Goal: Task Accomplishment & Management: Use online tool/utility

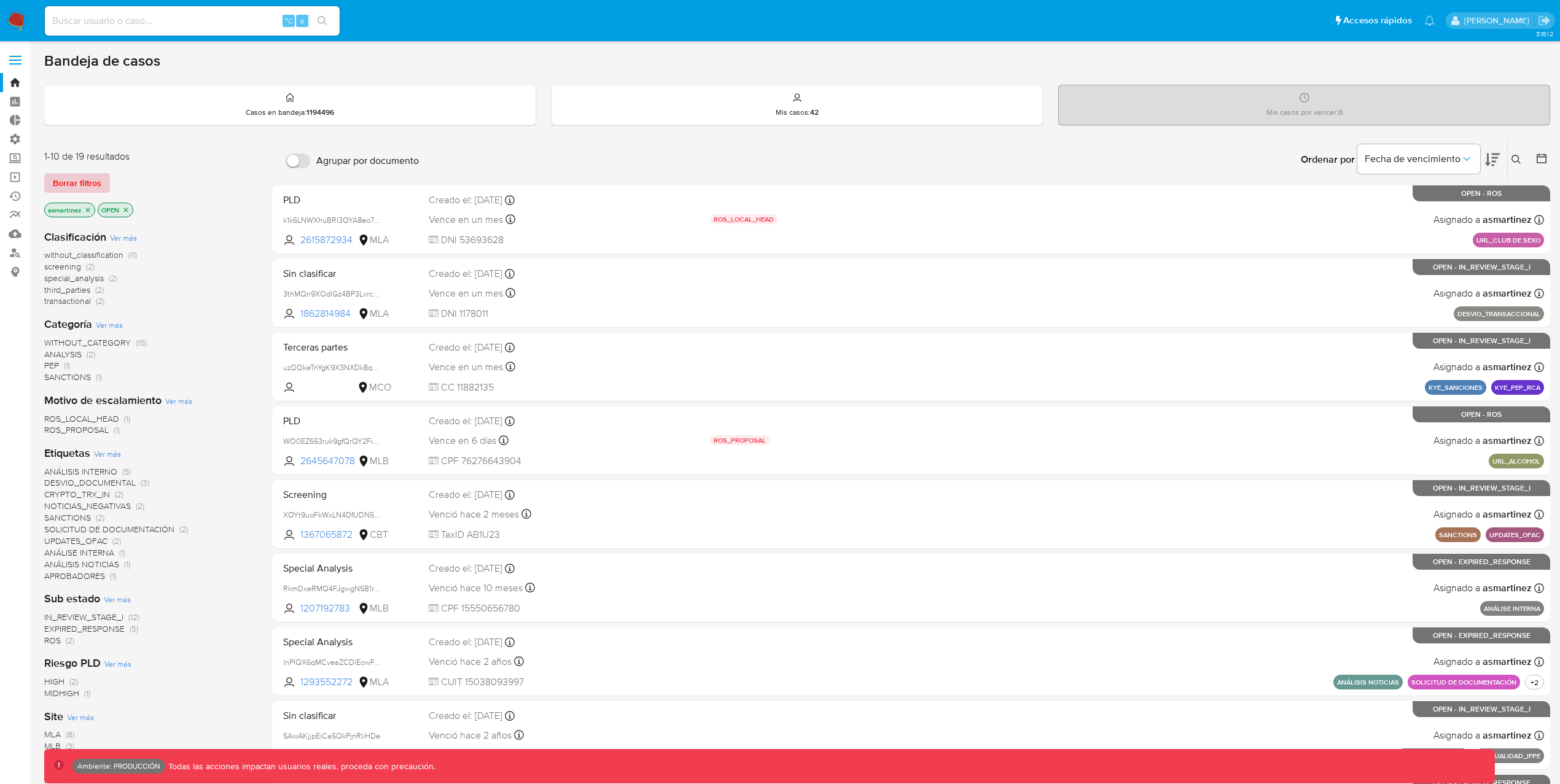
click at [82, 180] on span "Borrar filtros" at bounding box center [77, 183] width 48 height 18
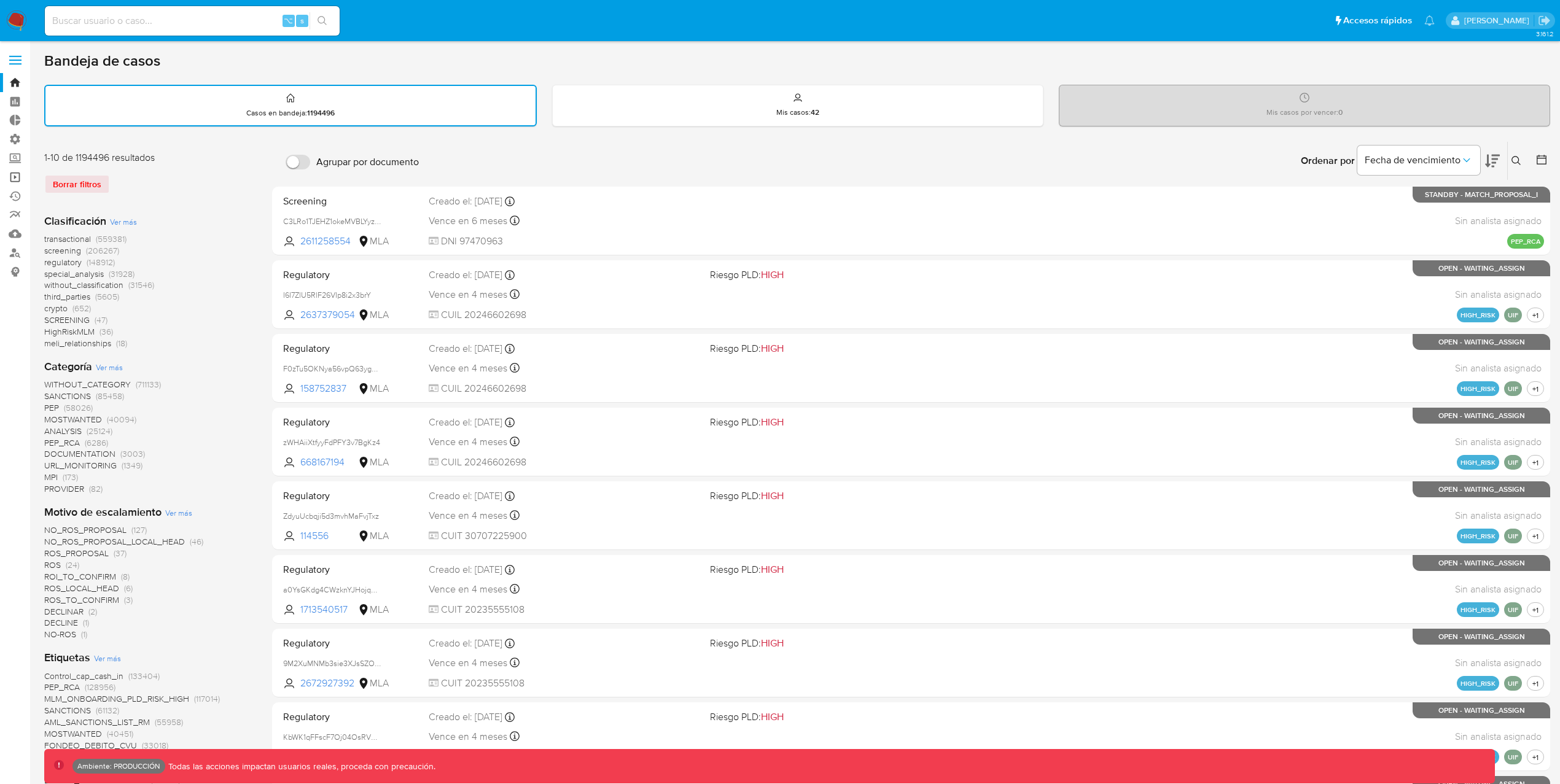
click at [19, 180] on link "Operaciones masivas" at bounding box center [73, 177] width 146 height 19
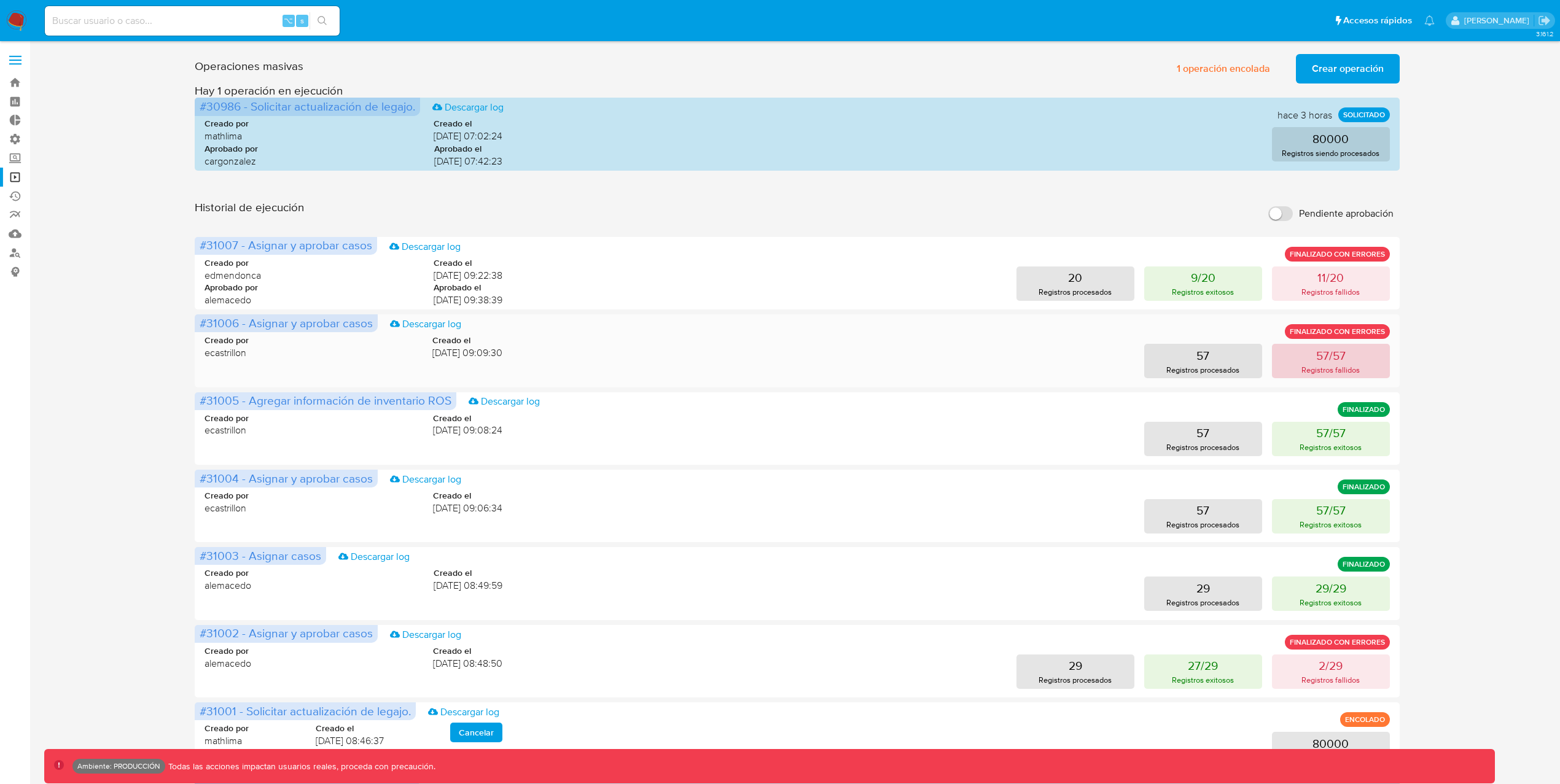
click at [1311, 361] on button "57/57 Registros fallidos" at bounding box center [1331, 360] width 118 height 34
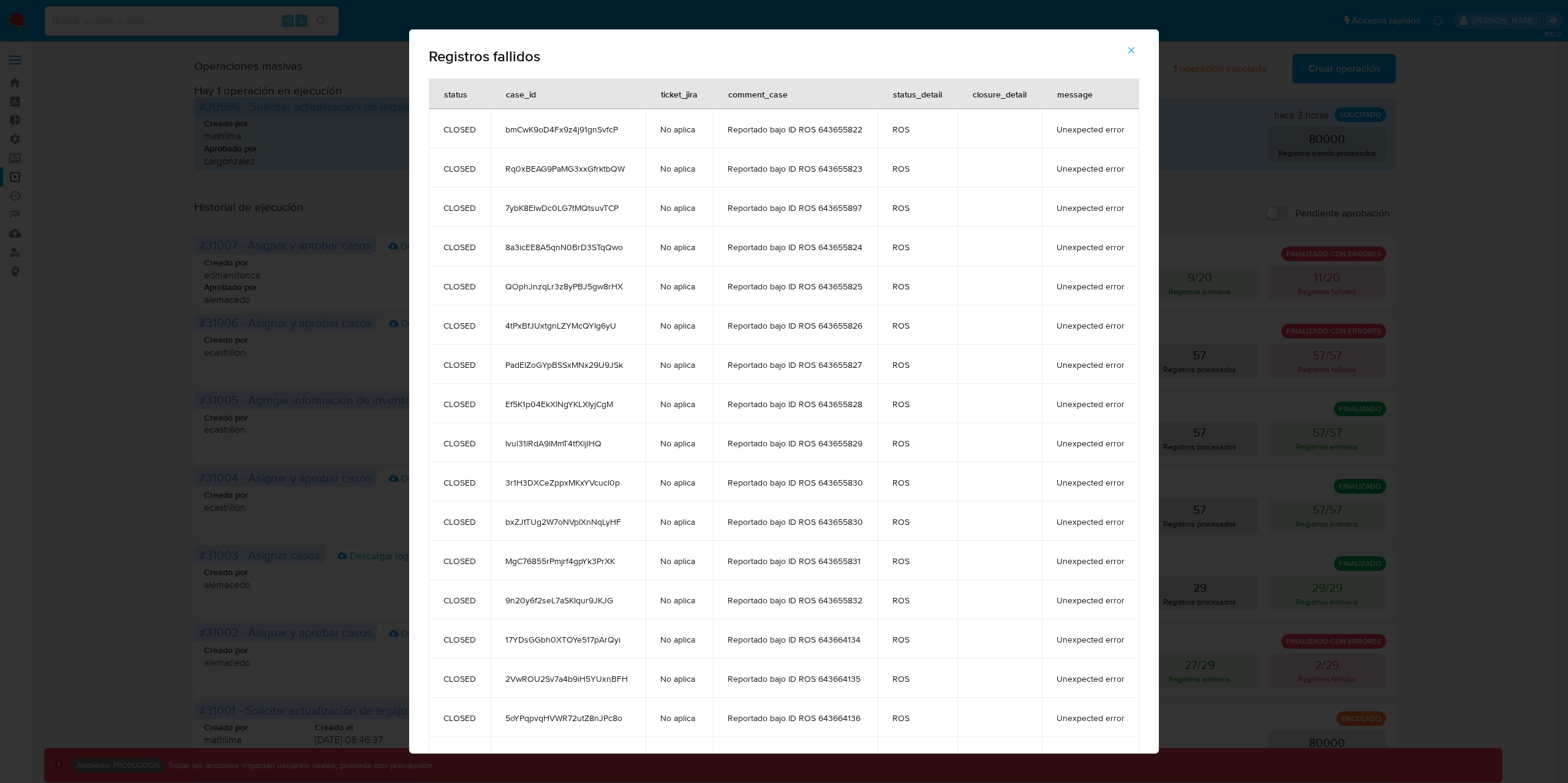
click at [1137, 48] on icon "button" at bounding box center [1131, 50] width 11 height 11
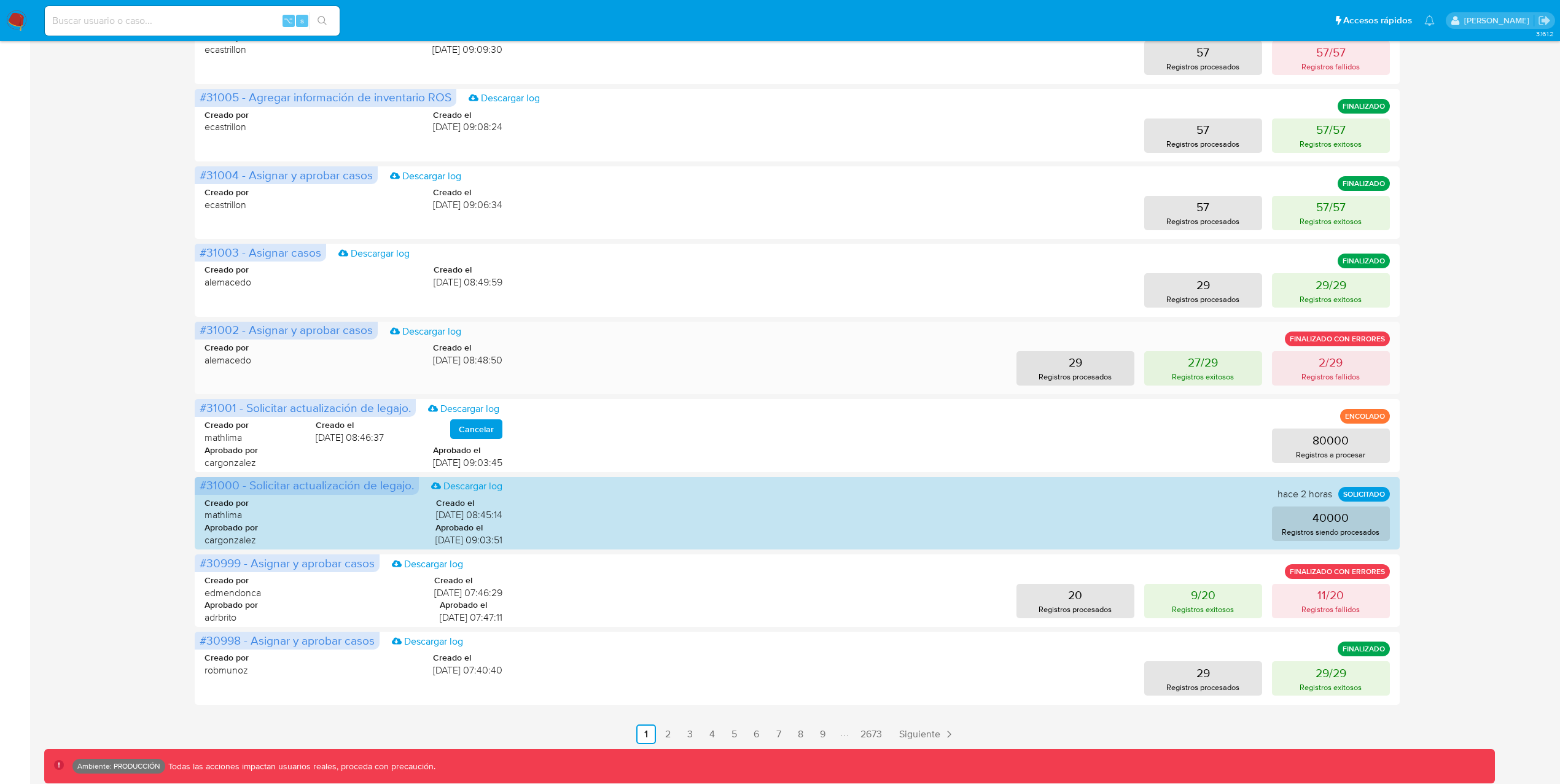
scroll to position [314, 0]
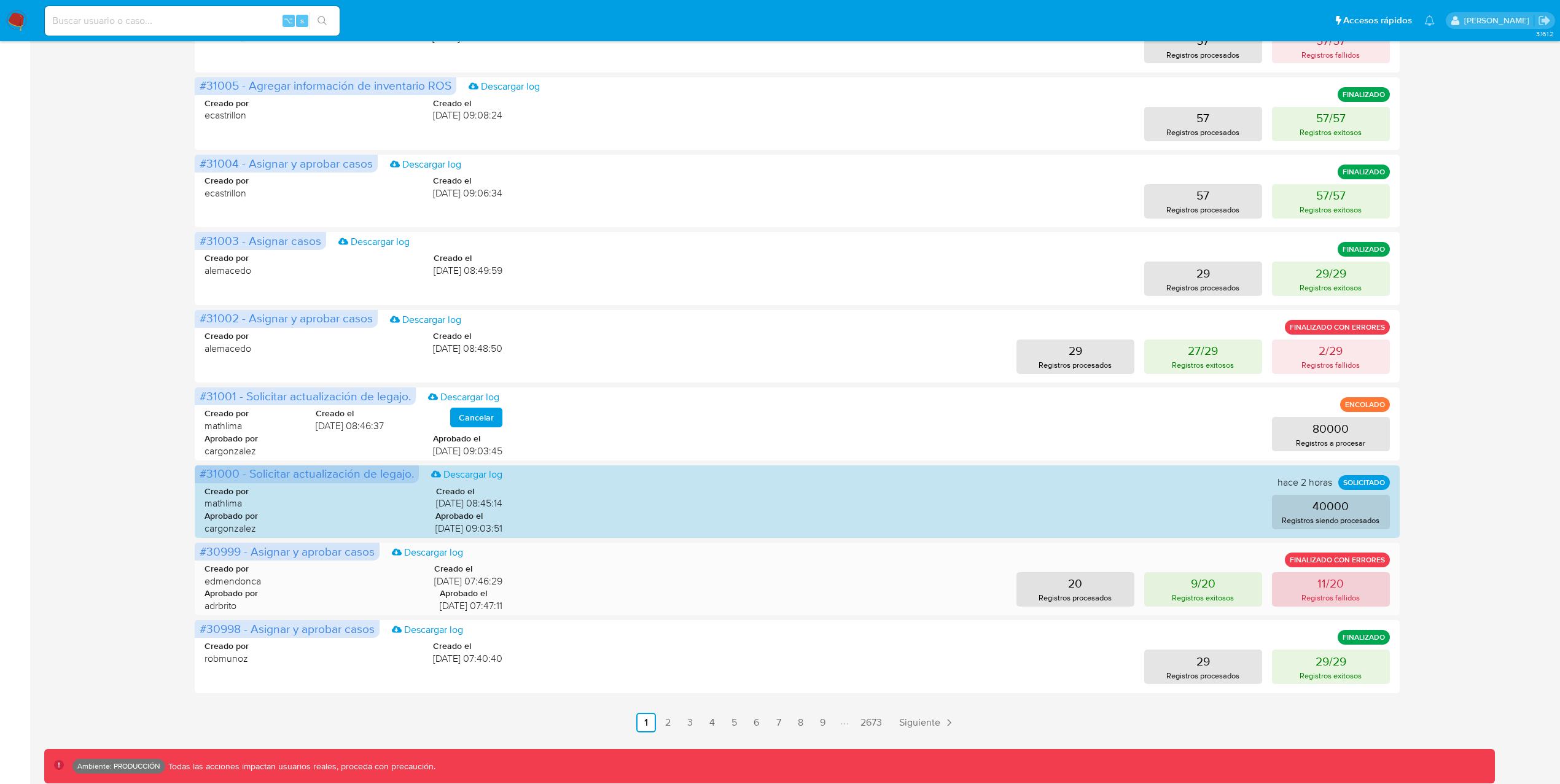
click at [1351, 595] on p "Registros fallidos" at bounding box center [1330, 597] width 58 height 11
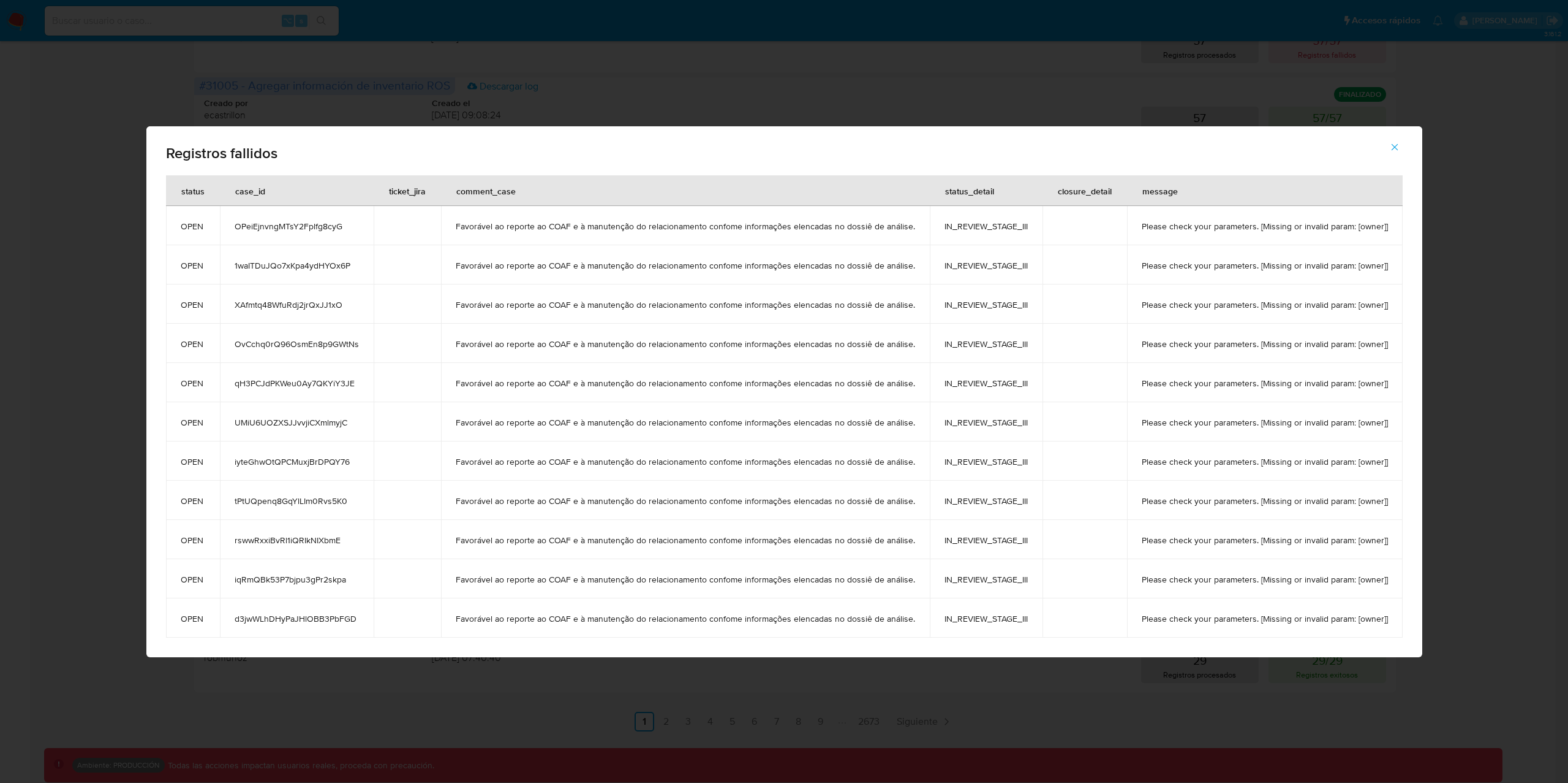
click at [1396, 144] on icon "button" at bounding box center [1395, 147] width 11 height 11
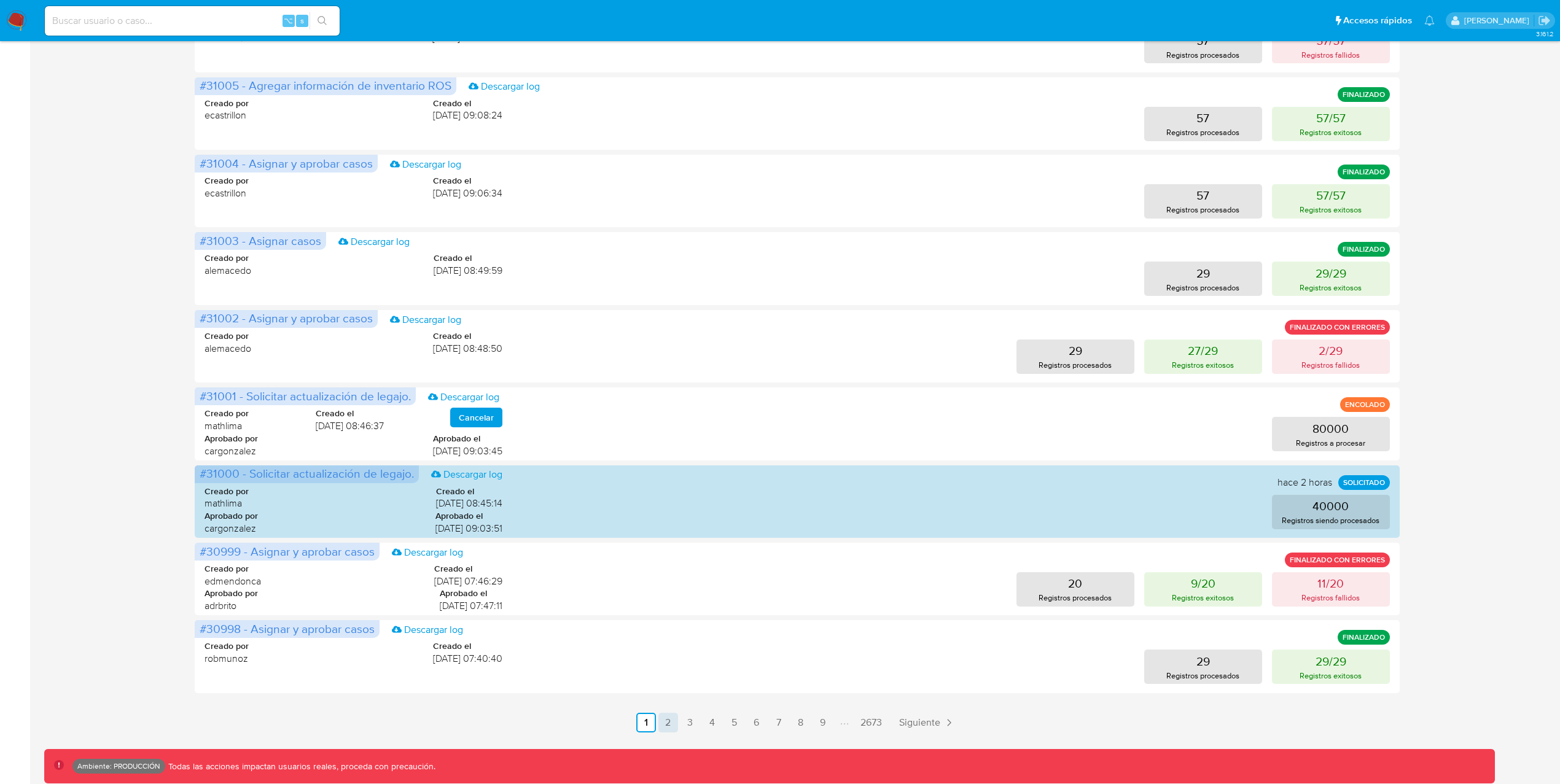
click at [661, 721] on link "2" at bounding box center [668, 722] width 19 height 19
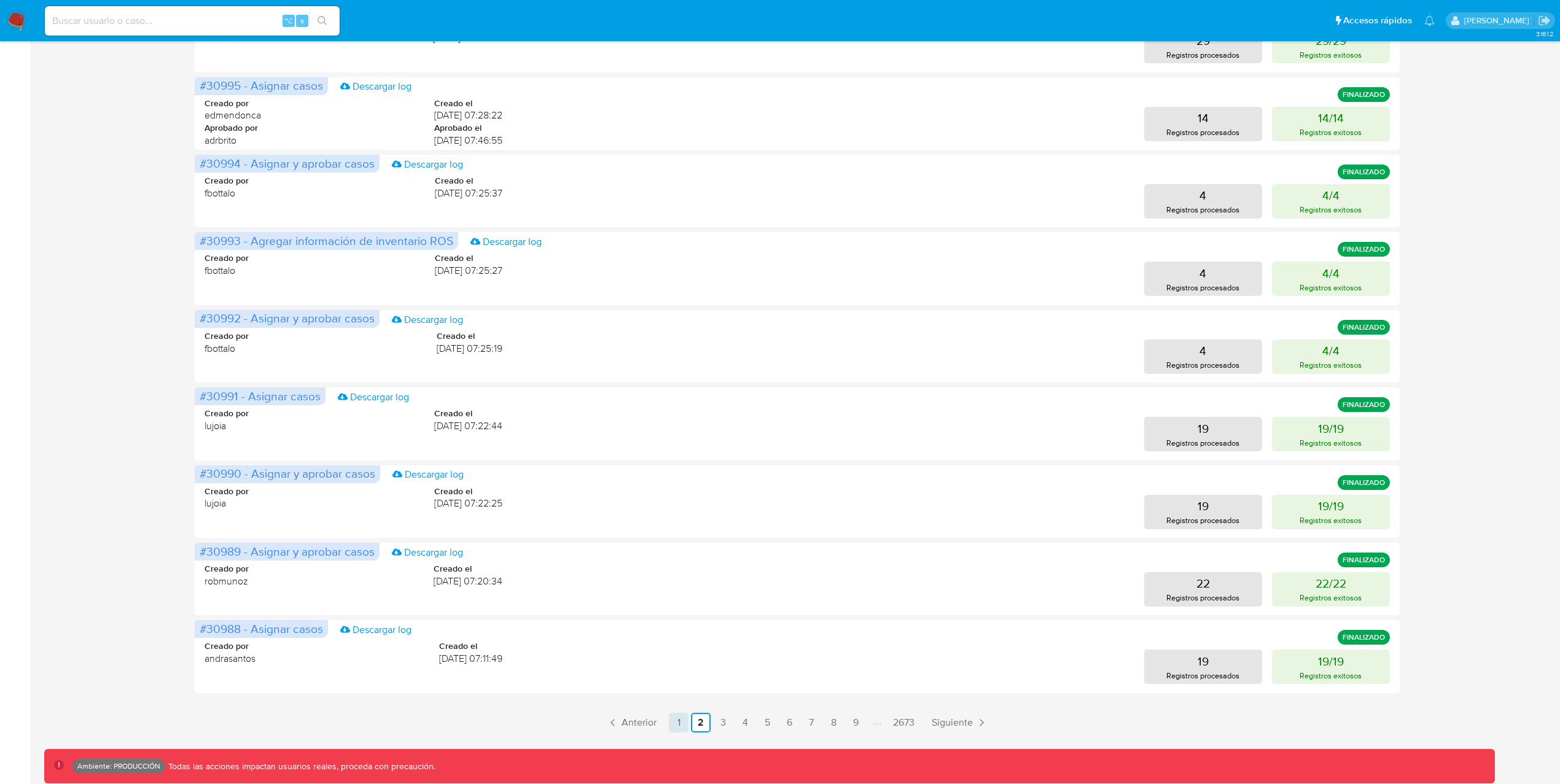
click at [677, 721] on link "1" at bounding box center [679, 722] width 19 height 19
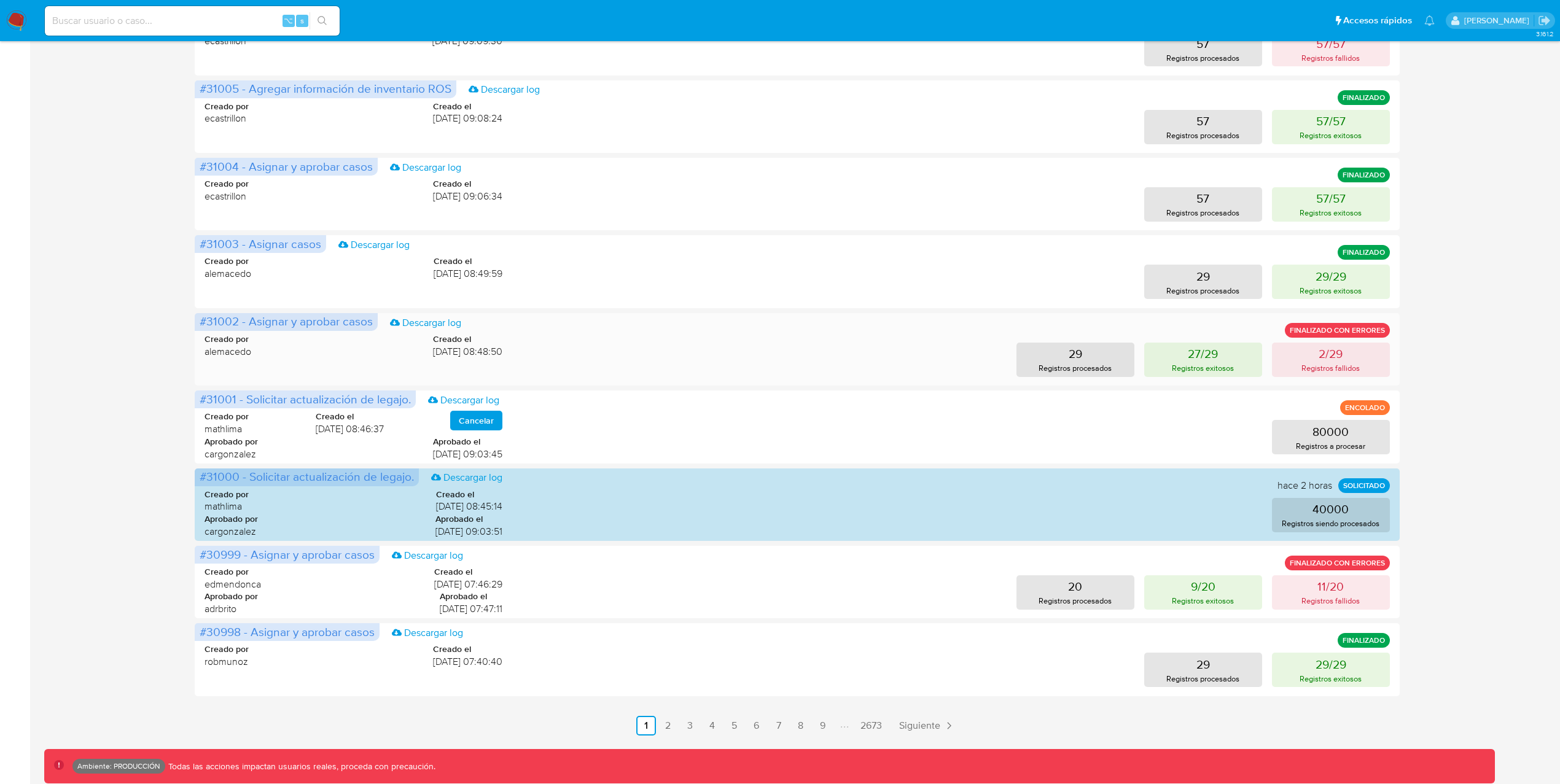
scroll to position [308, 0]
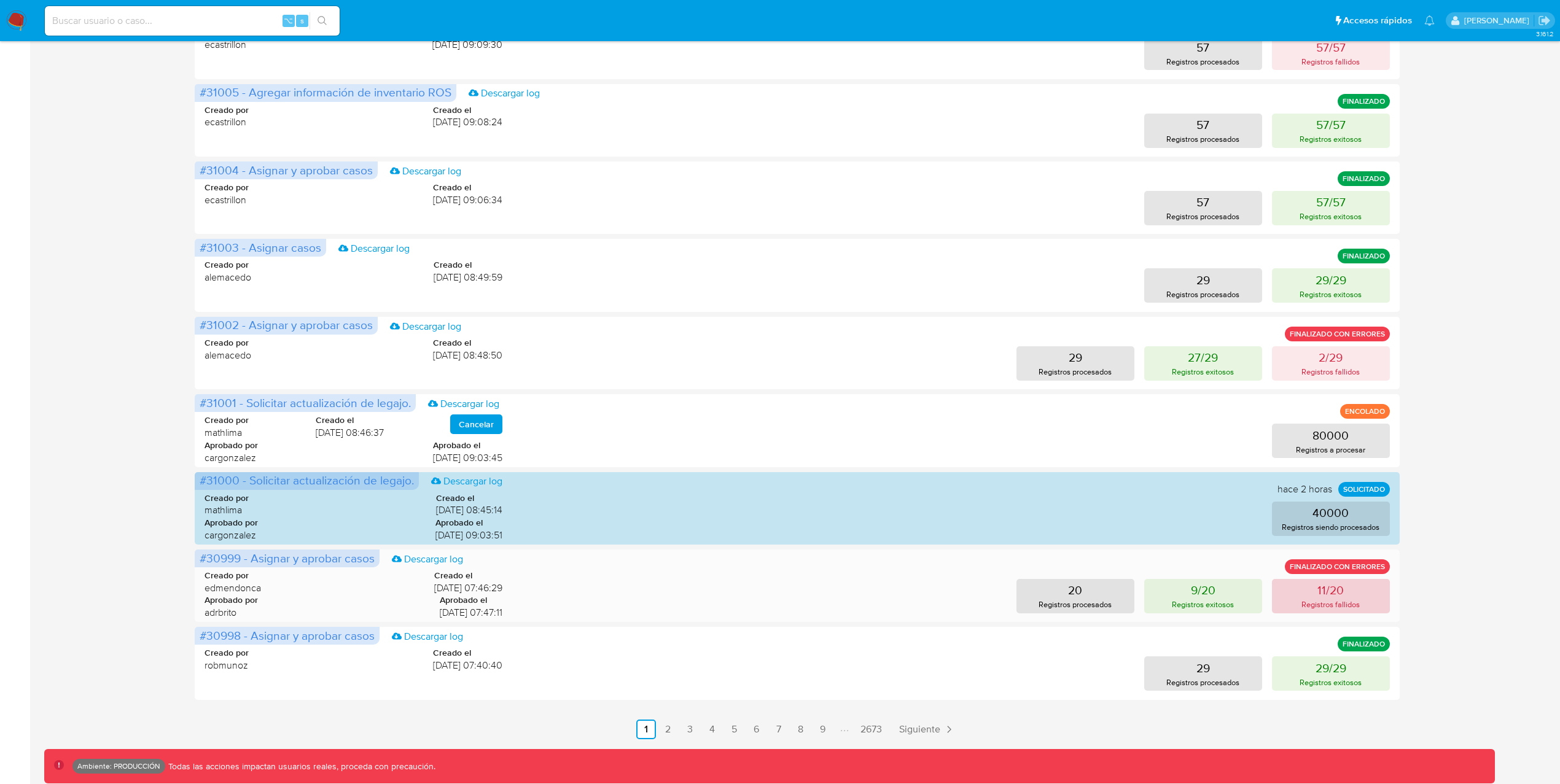
click at [1312, 602] on p "Registros fallidos" at bounding box center [1330, 603] width 58 height 11
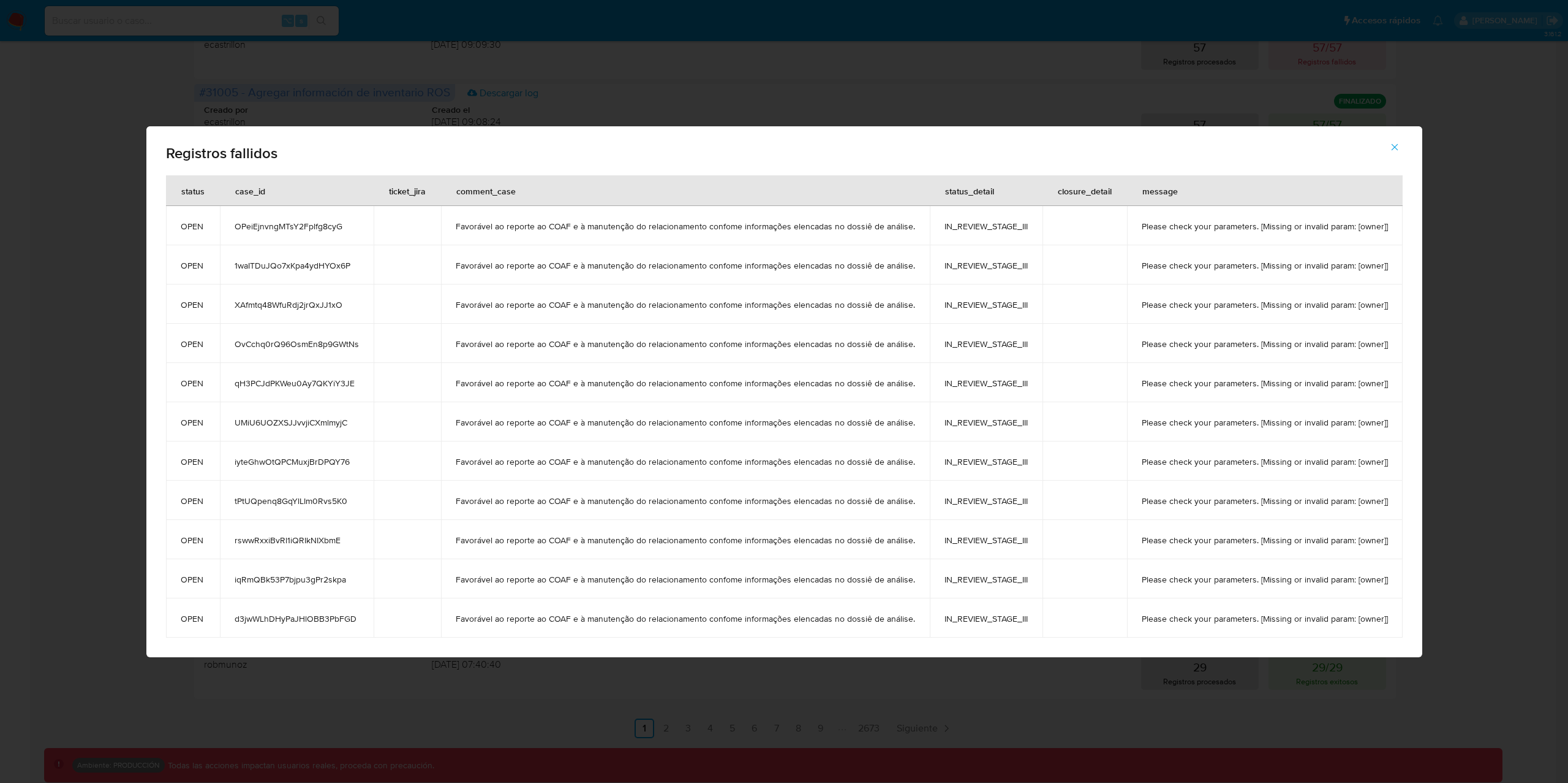
click at [1397, 149] on icon "button" at bounding box center [1395, 147] width 11 height 11
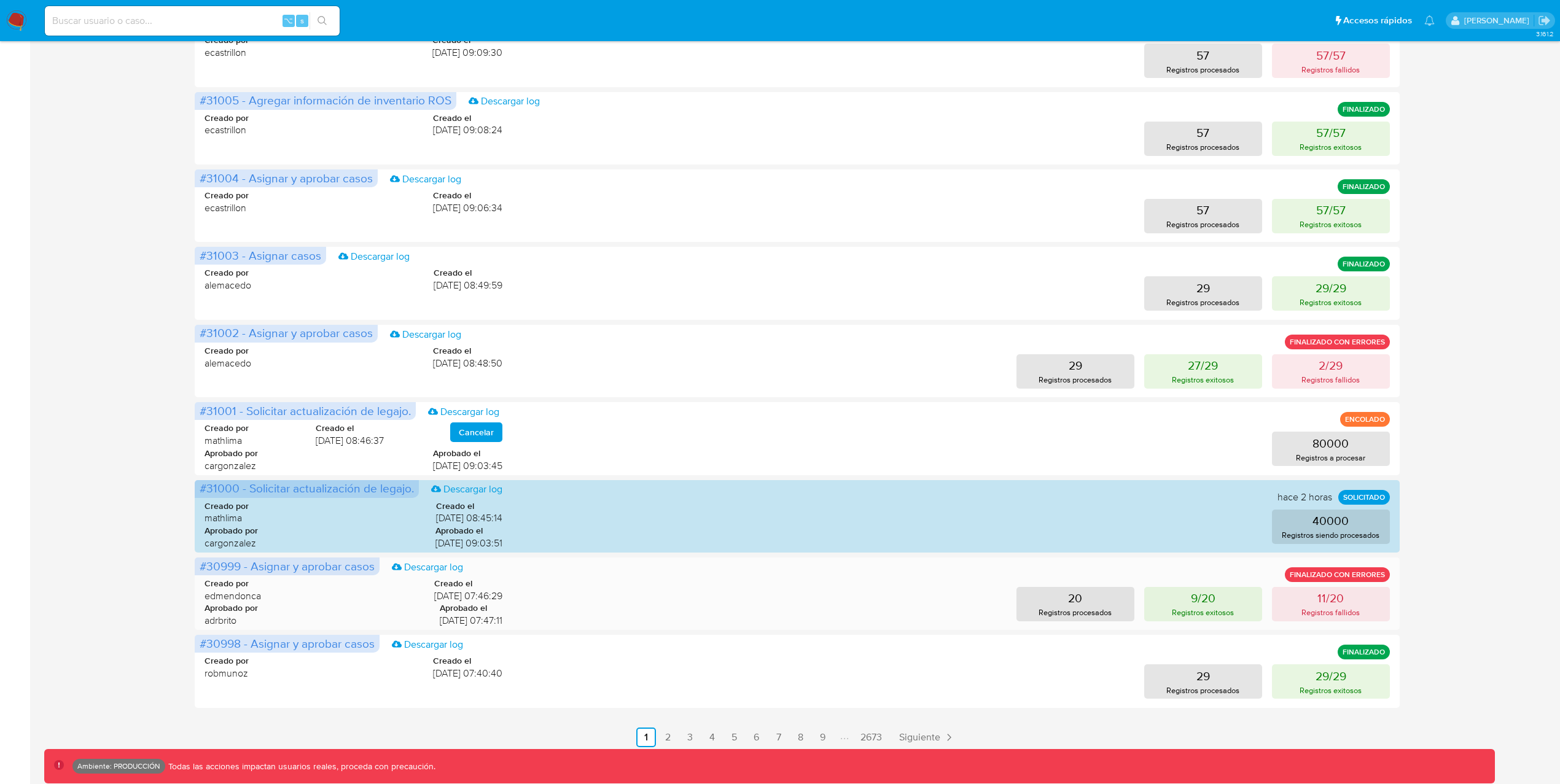
scroll to position [299, 0]
click at [1208, 607] on p "9/20" at bounding box center [1203, 600] width 25 height 18
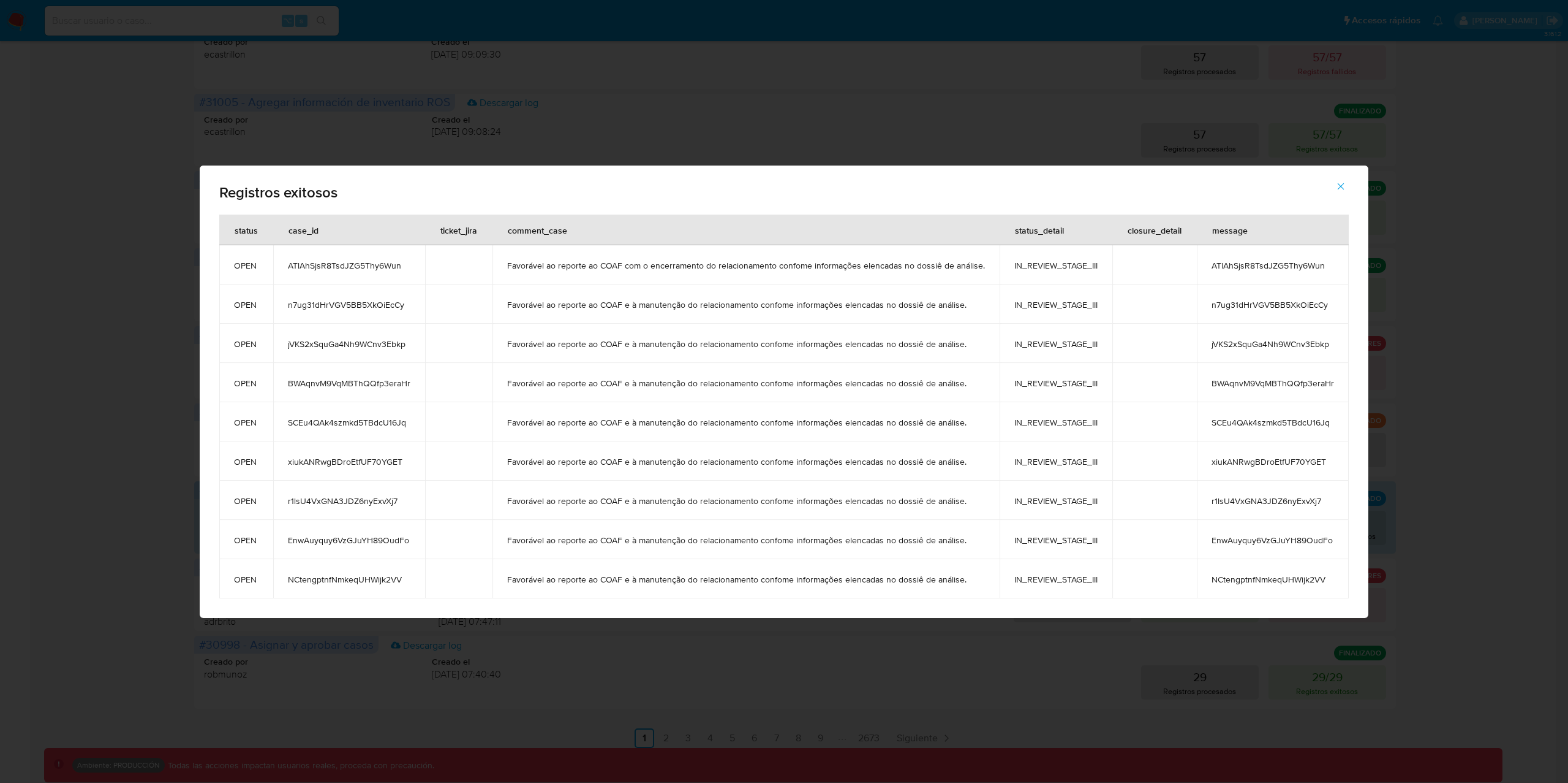
click at [1345, 187] on icon "button" at bounding box center [1341, 187] width 11 height 11
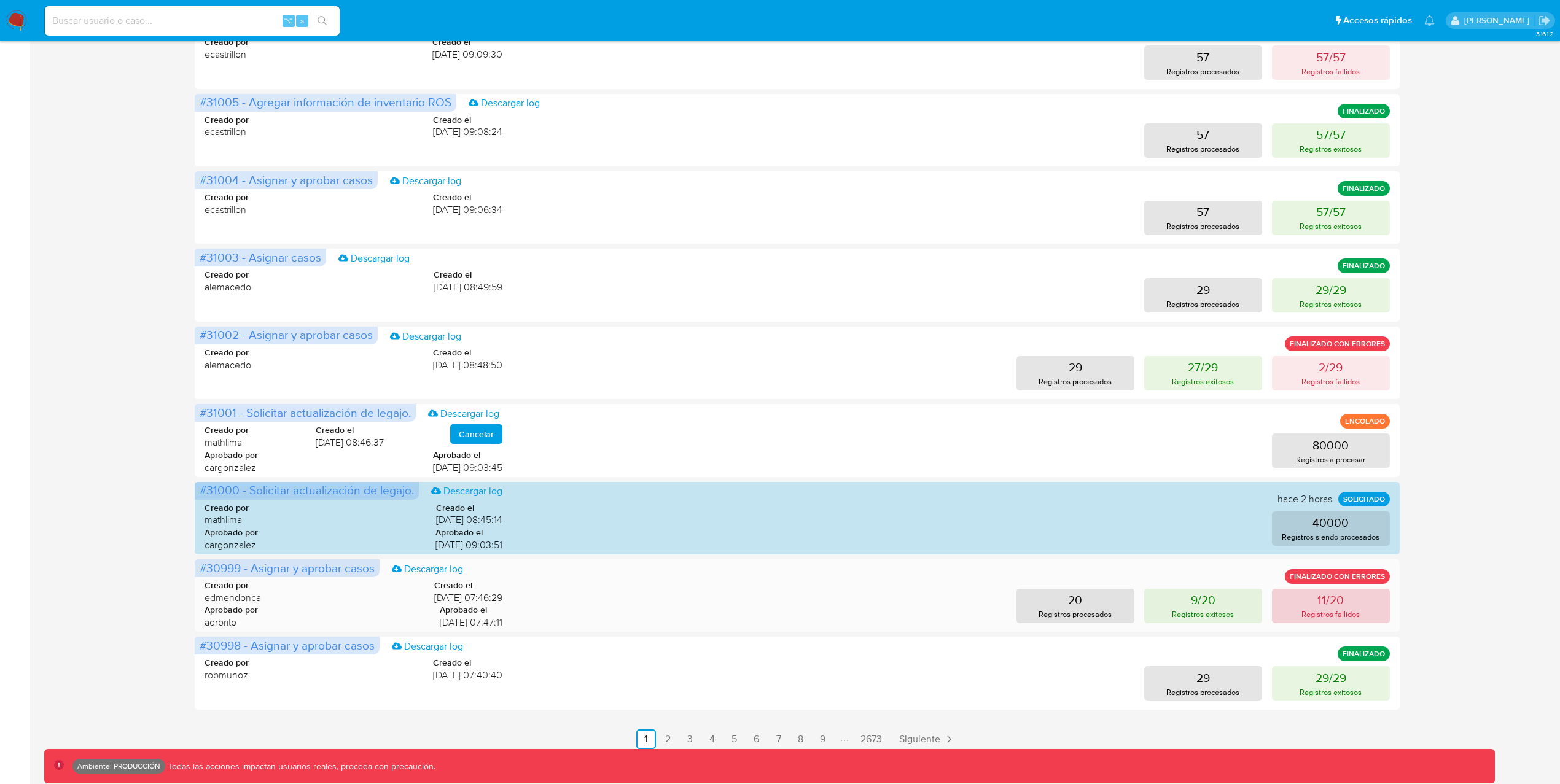
click at [1326, 614] on p "Registros fallidos" at bounding box center [1330, 613] width 58 height 11
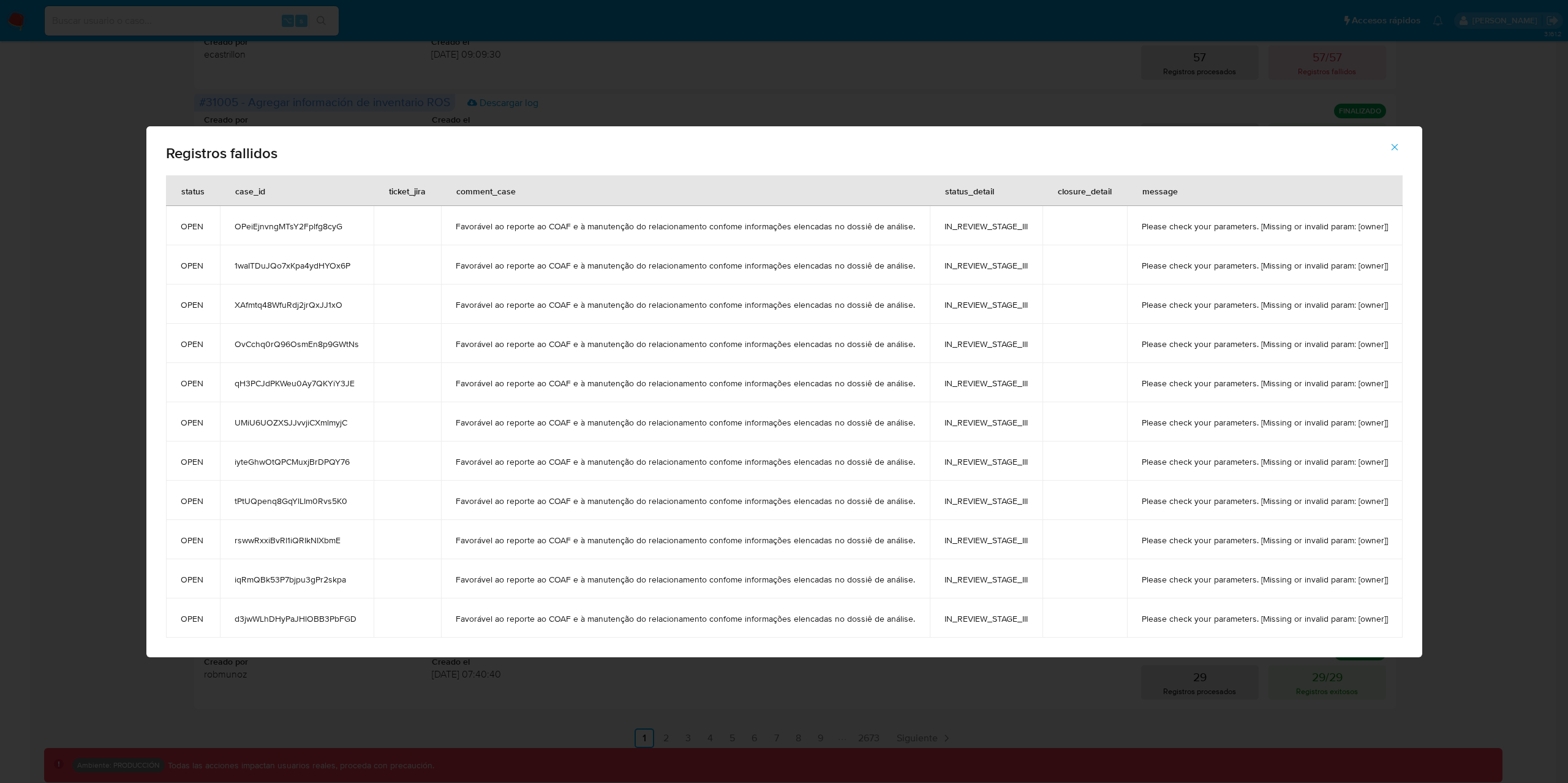
click at [268, 333] on td "OvCchq0rQ96OsmEn8p9GWtNs" at bounding box center [296, 343] width 154 height 40
click at [271, 339] on span "OvCchq0rQ96OsmEn8p9GWtNs" at bounding box center [296, 344] width 124 height 11
click at [1393, 149] on icon "button" at bounding box center [1395, 147] width 11 height 11
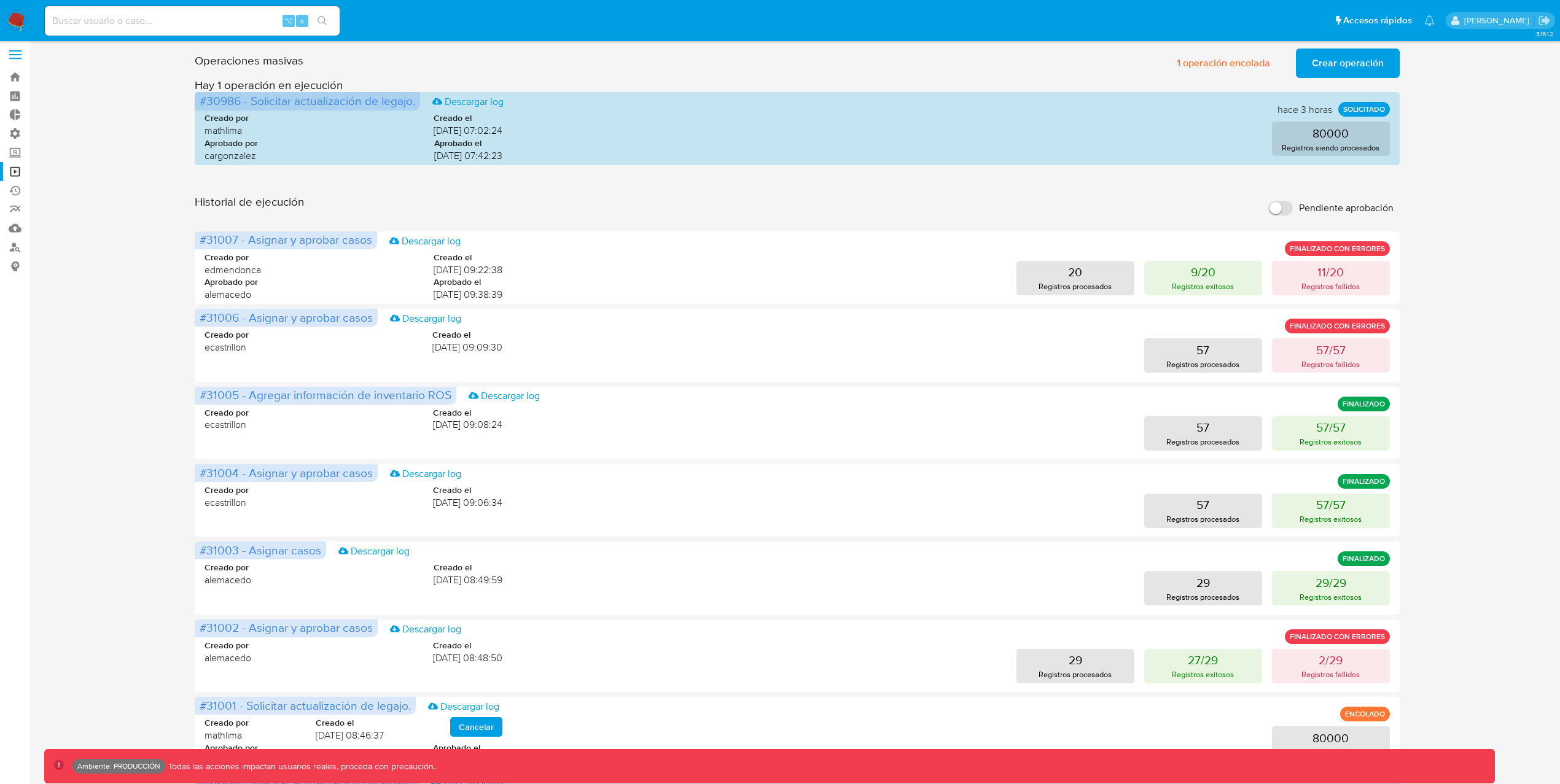
scroll to position [0, 0]
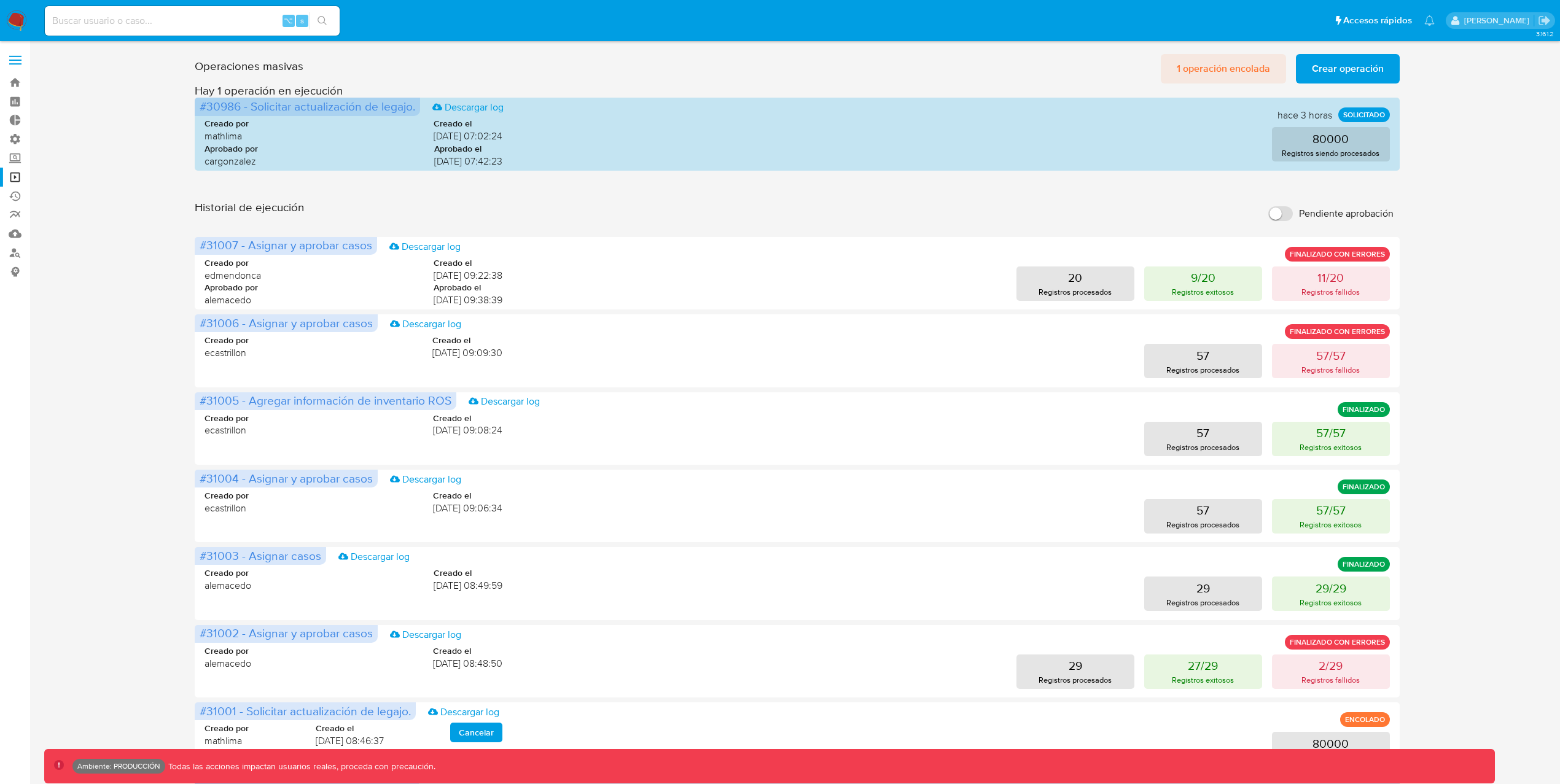
click at [1200, 74] on span "1 operación encolada" at bounding box center [1223, 69] width 93 height 27
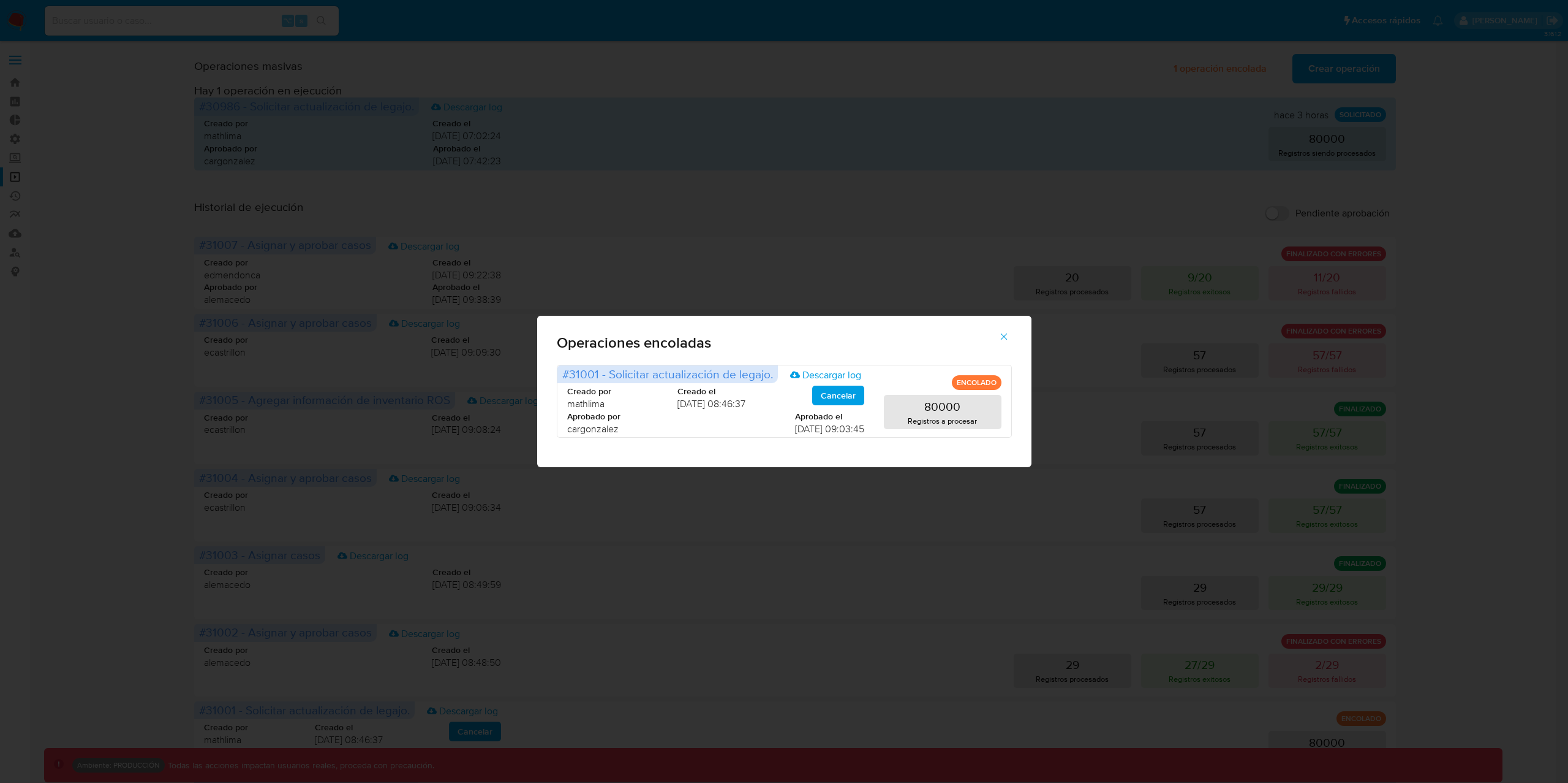
click at [1003, 339] on icon "button" at bounding box center [1004, 336] width 11 height 11
